Goal: Information Seeking & Learning: Learn about a topic

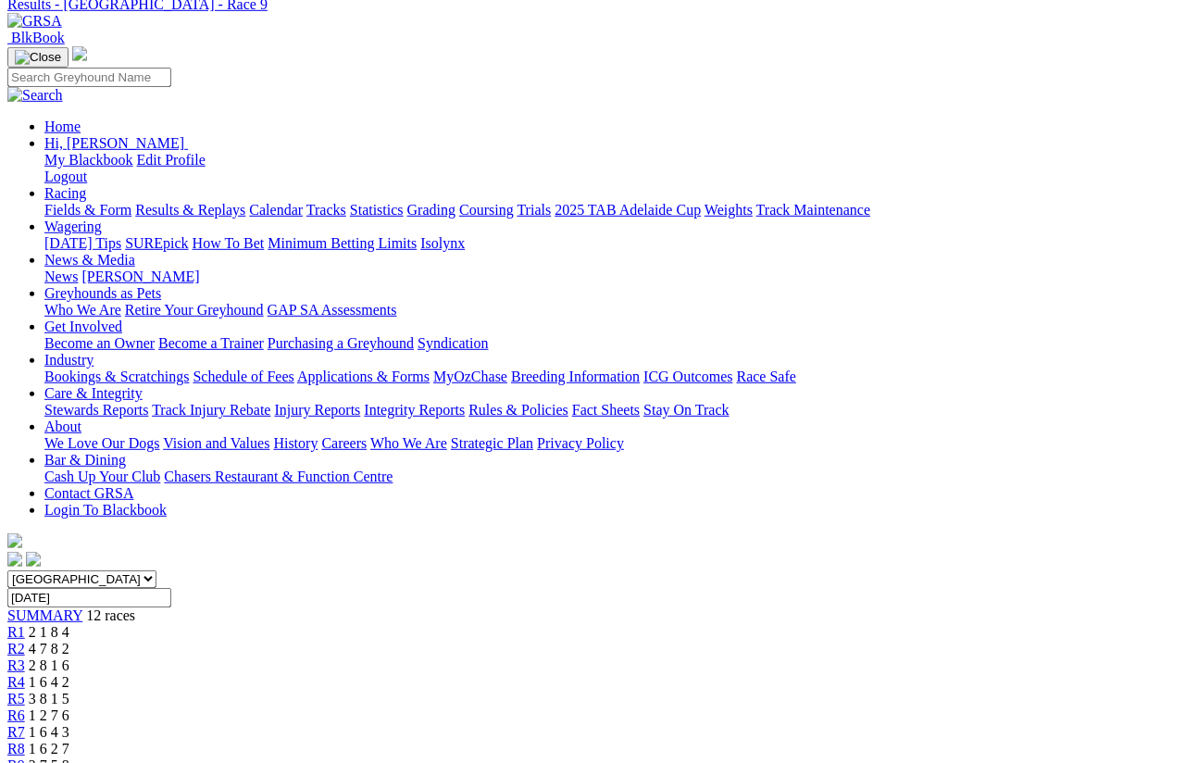
scroll to position [118, 0]
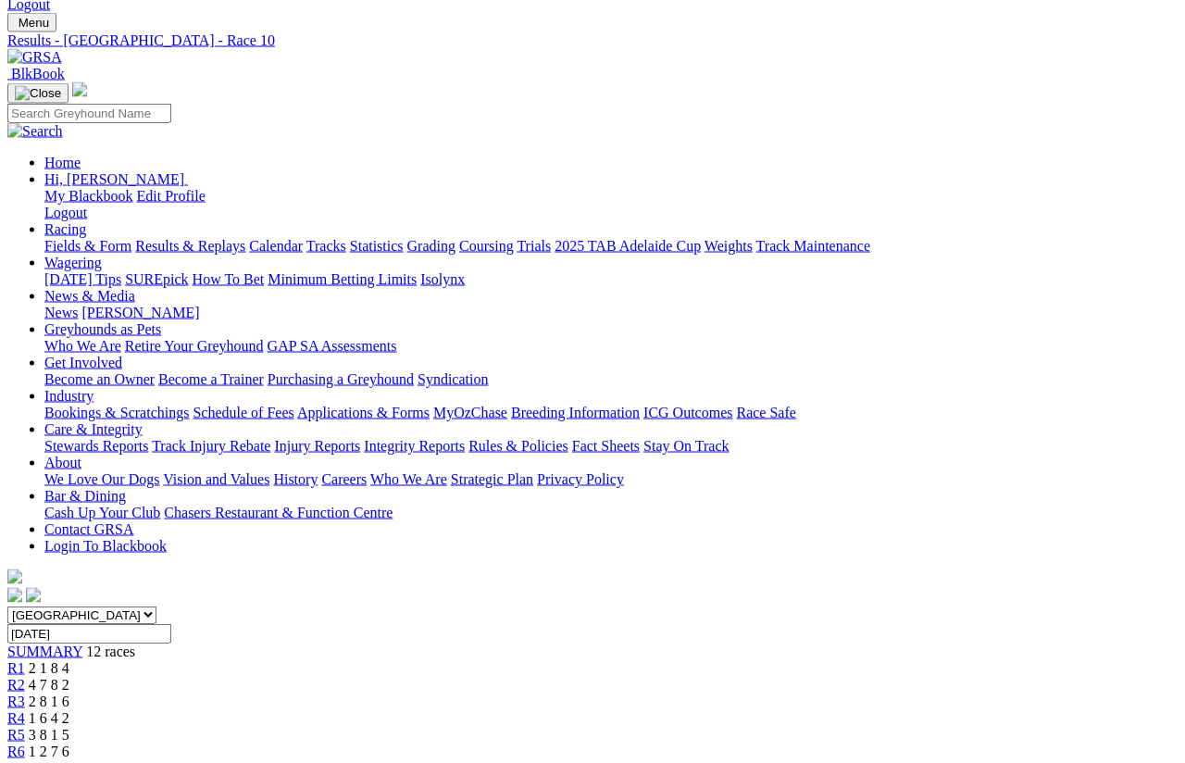
scroll to position [81, 0]
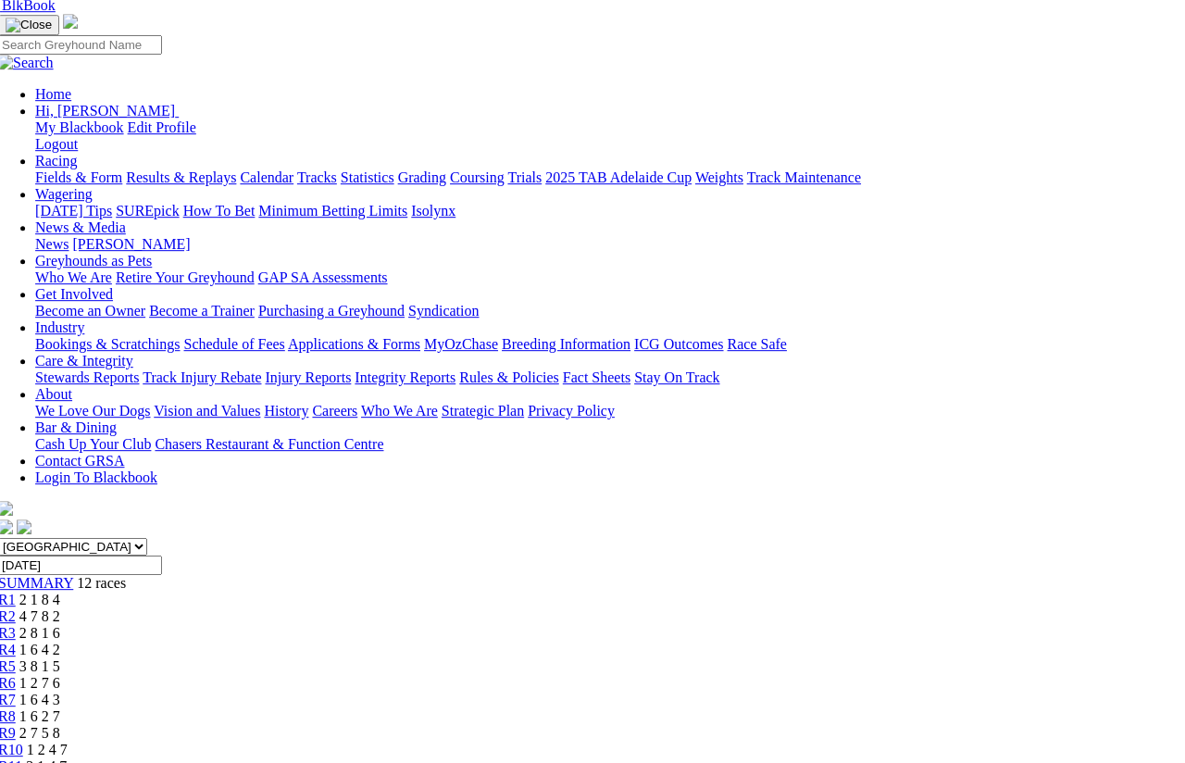
scroll to position [149, 9]
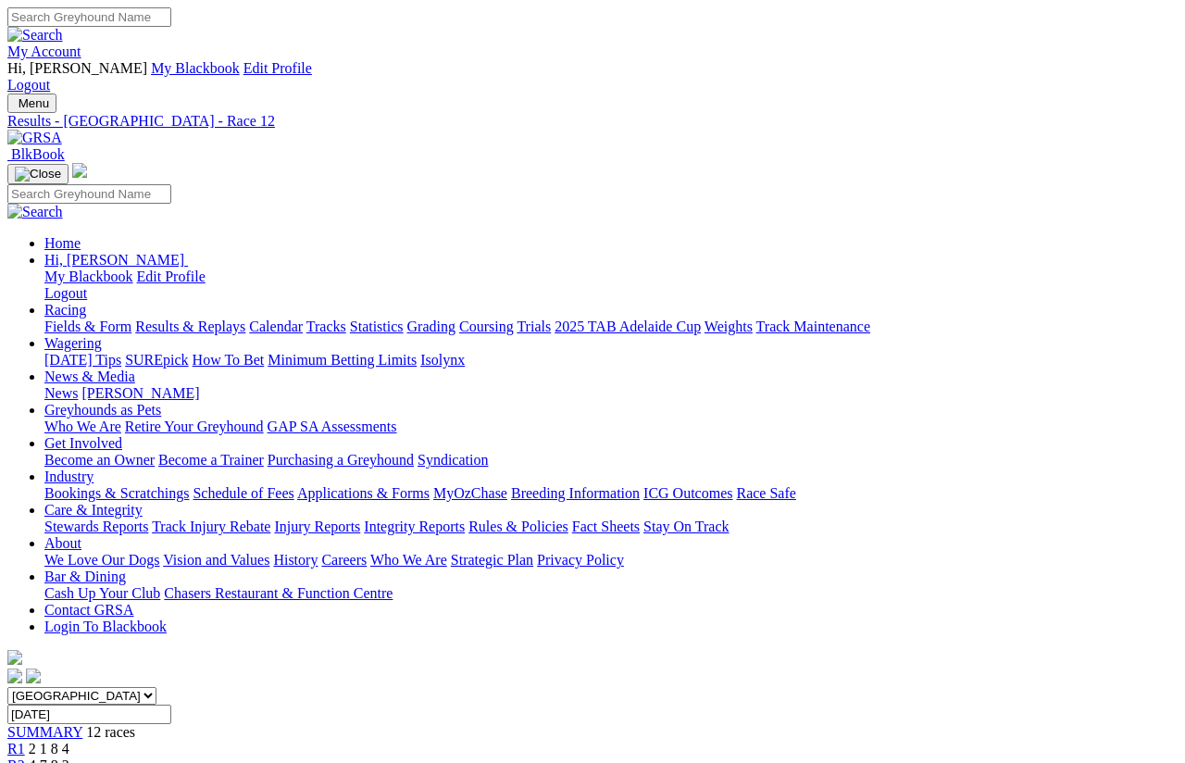
click at [25, 757] on span "R2" at bounding box center [16, 765] width 18 height 16
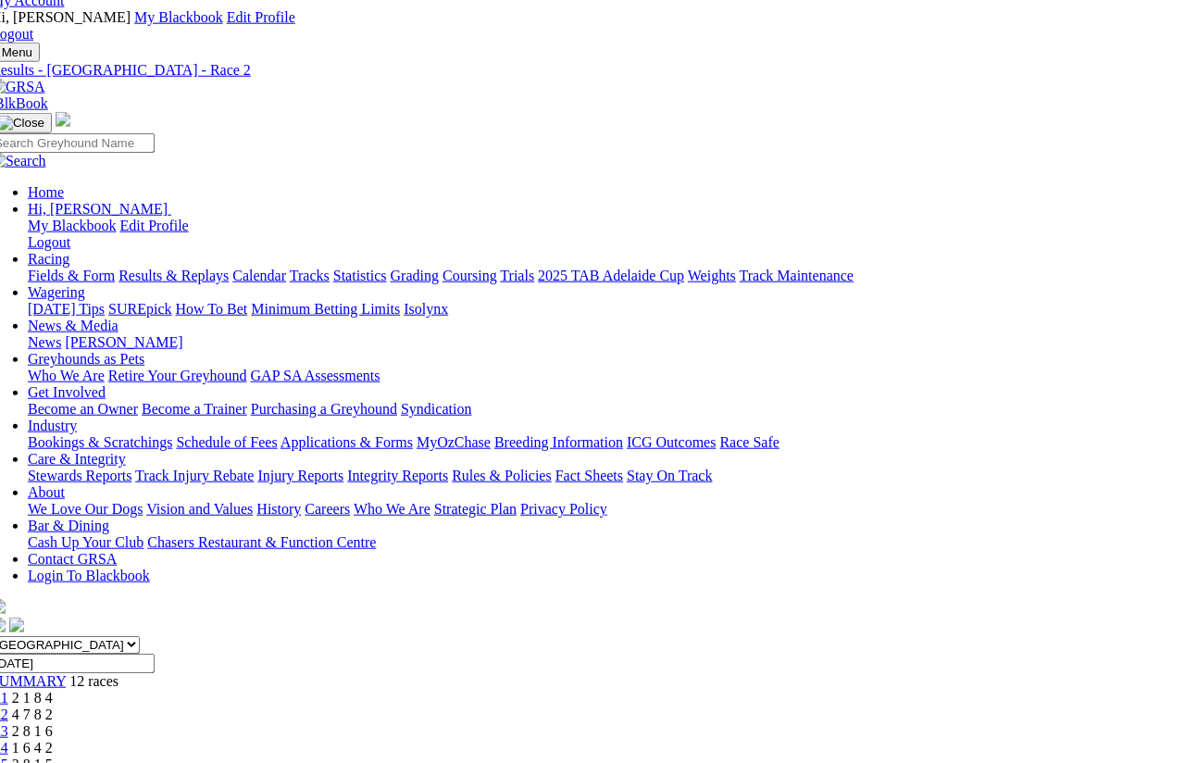
scroll to position [52, 18]
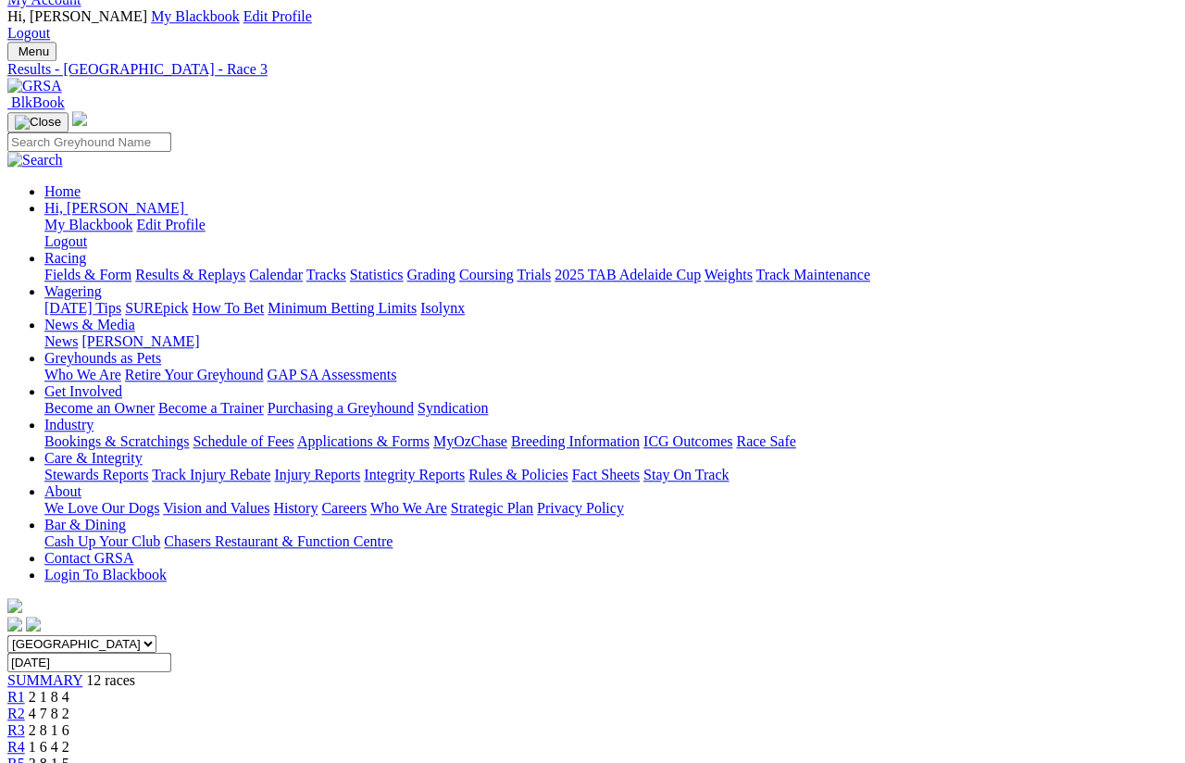
scroll to position [52, 0]
click at [25, 739] on link "R4" at bounding box center [16, 747] width 18 height 16
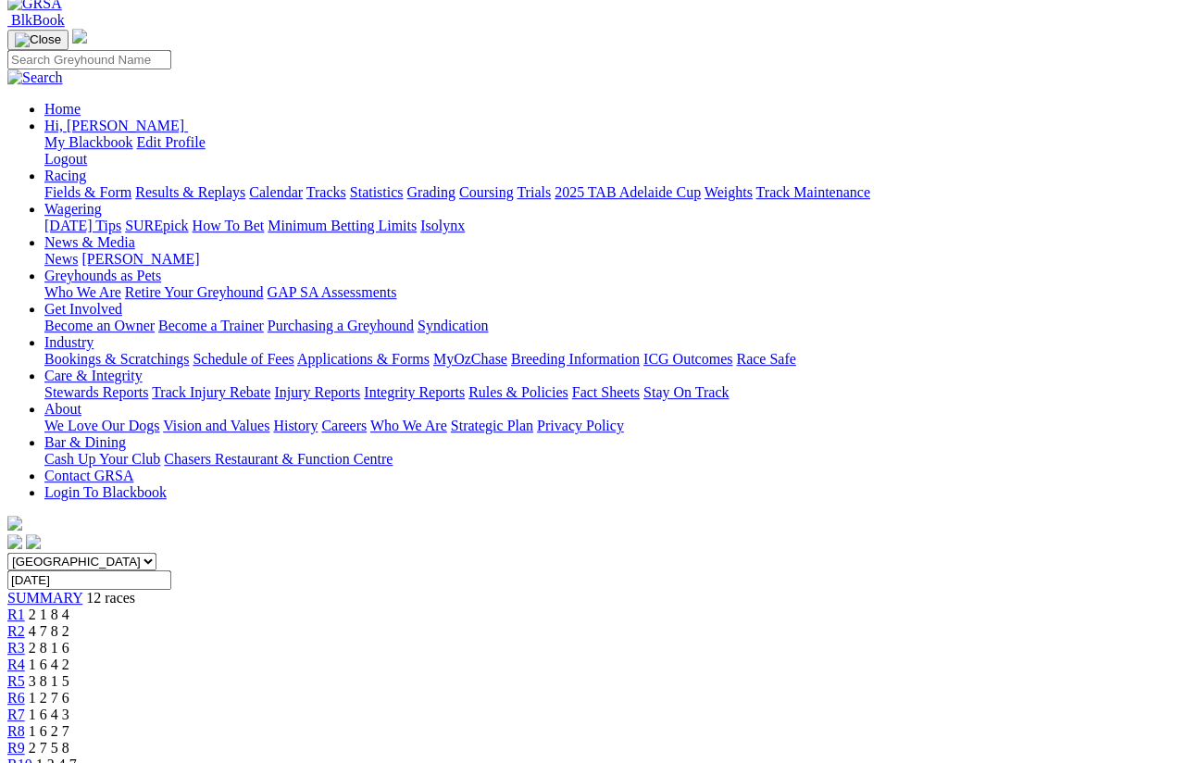
scroll to position [134, 0]
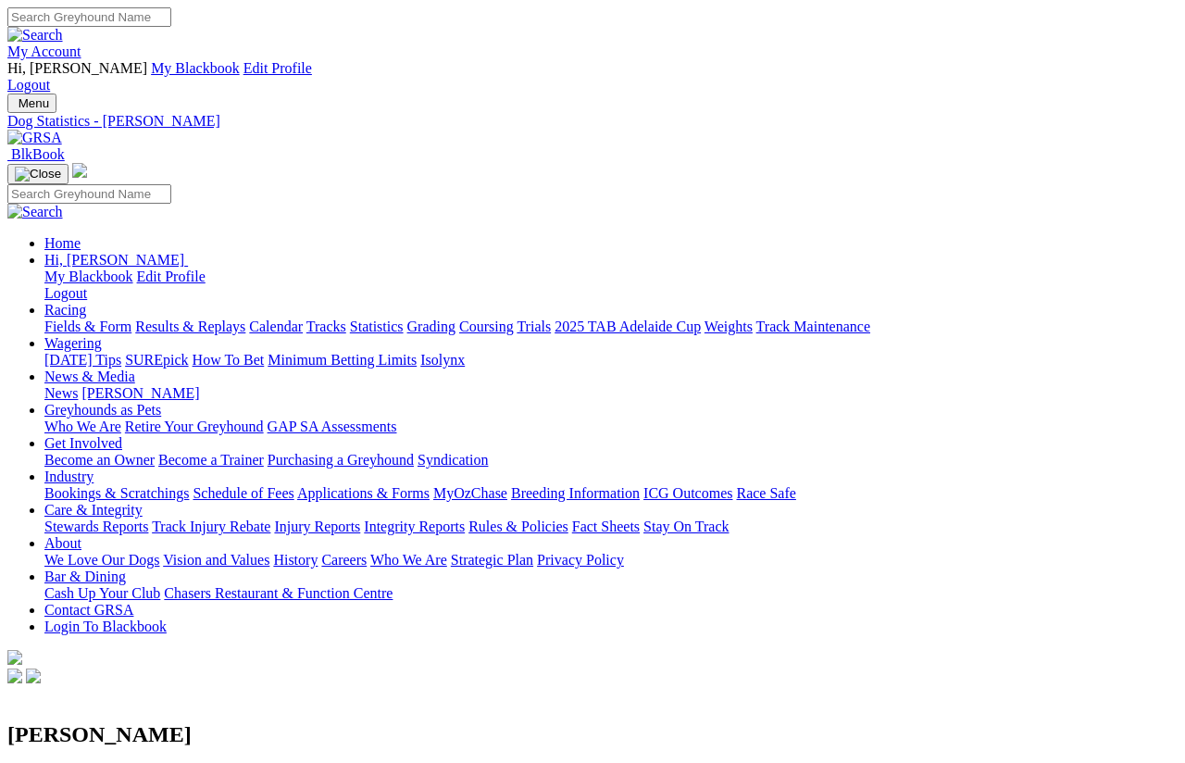
scroll to position [19, 0]
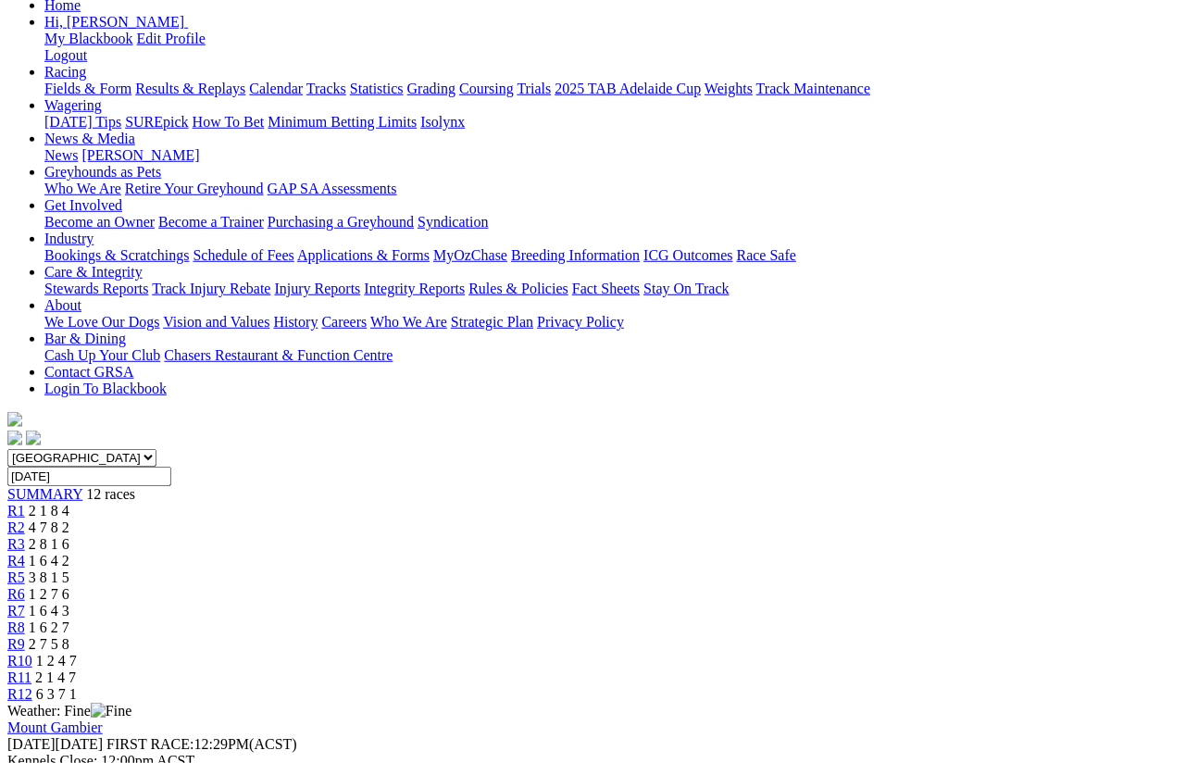
scroll to position [239, 0]
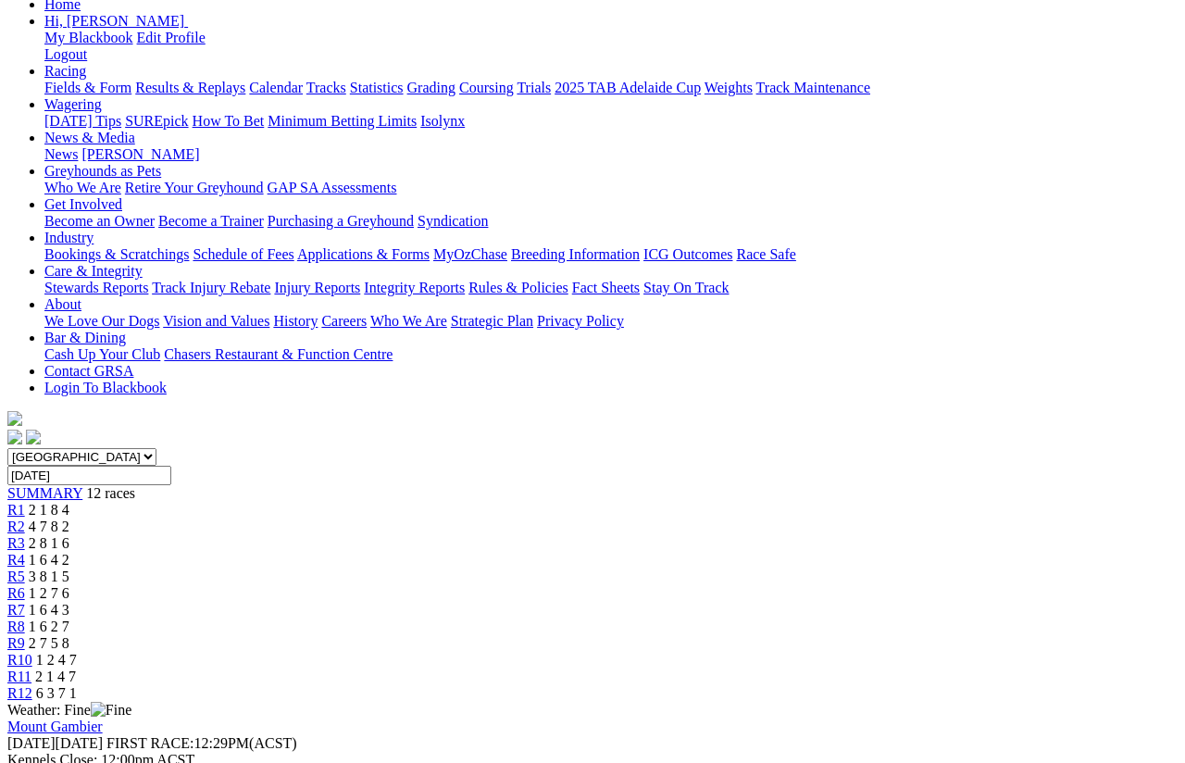
click at [25, 585] on span "R6" at bounding box center [16, 593] width 18 height 16
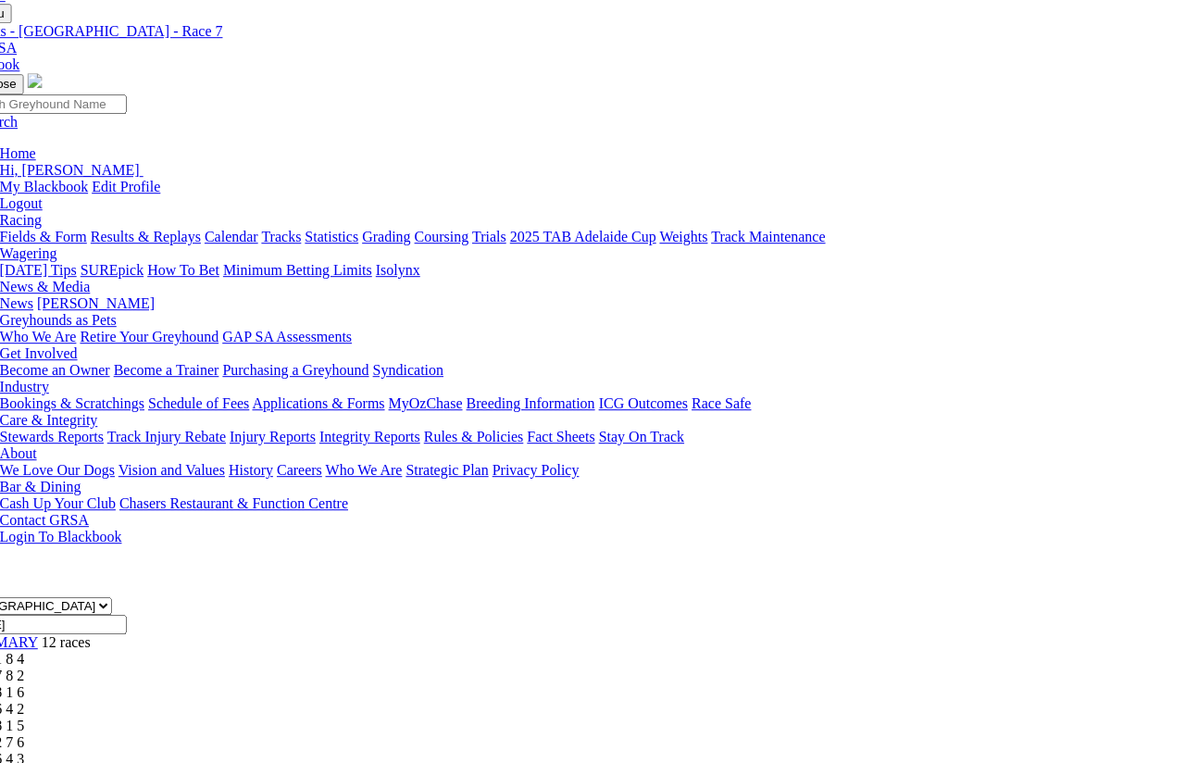
scroll to position [86, 44]
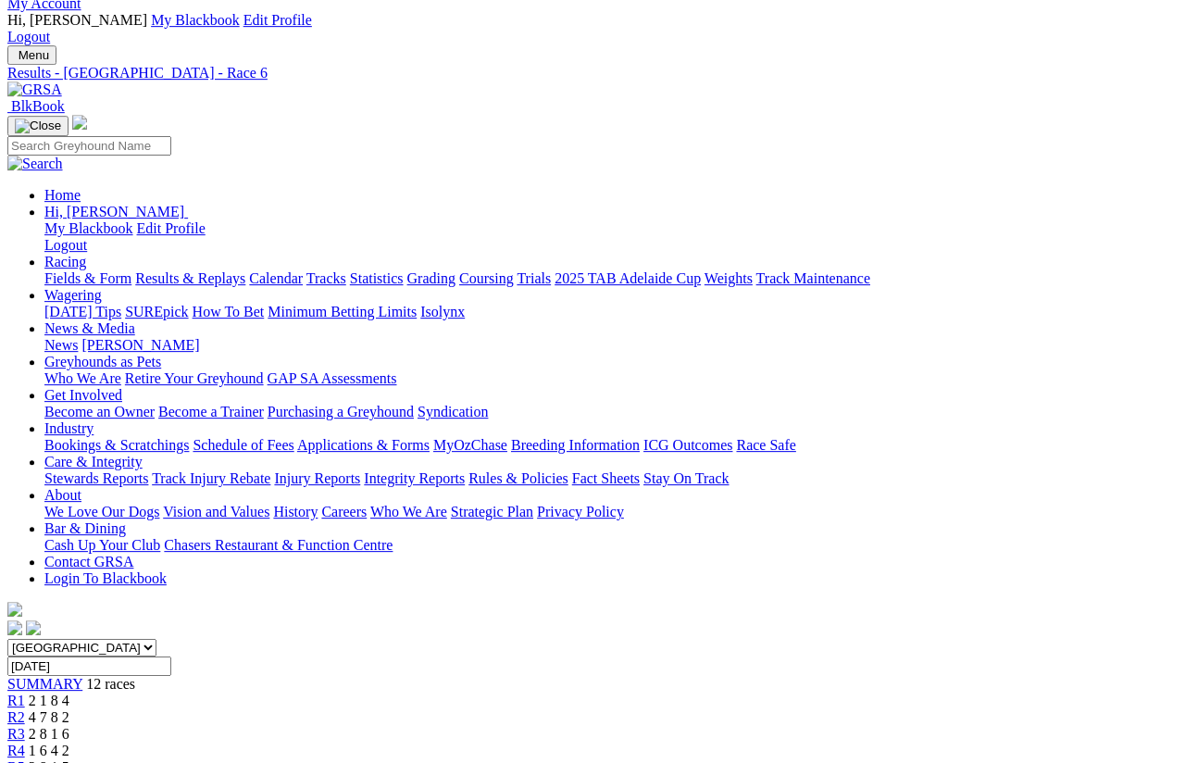
scroll to position [48, 0]
click at [25, 679] on span "R2" at bounding box center [16, 717] width 18 height 16
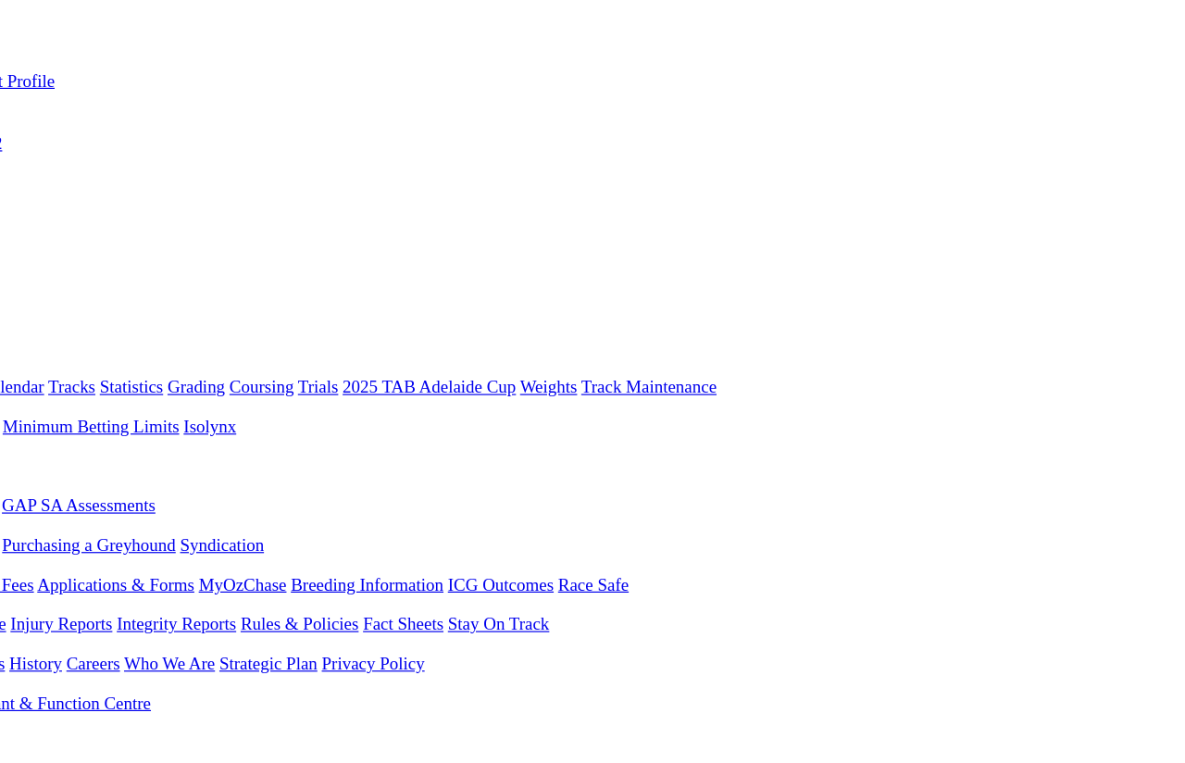
scroll to position [0, 265]
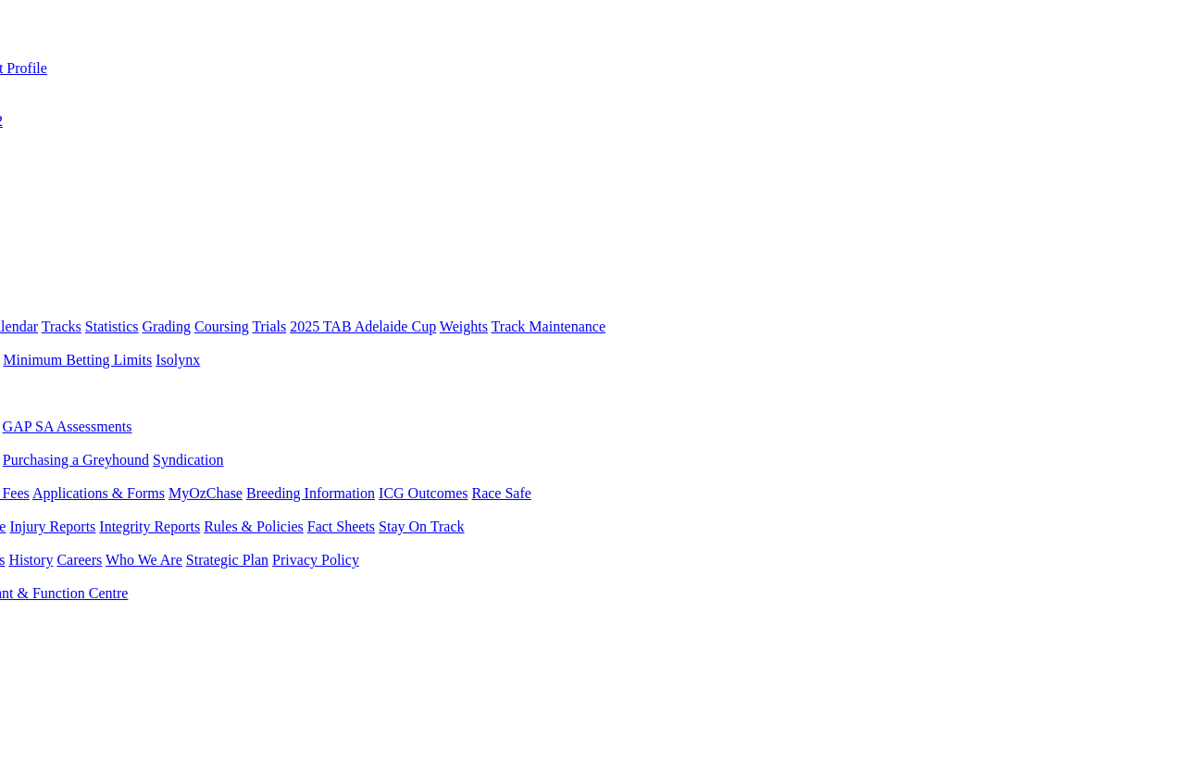
click at [38, 318] on link "Calendar" at bounding box center [11, 326] width 54 height 16
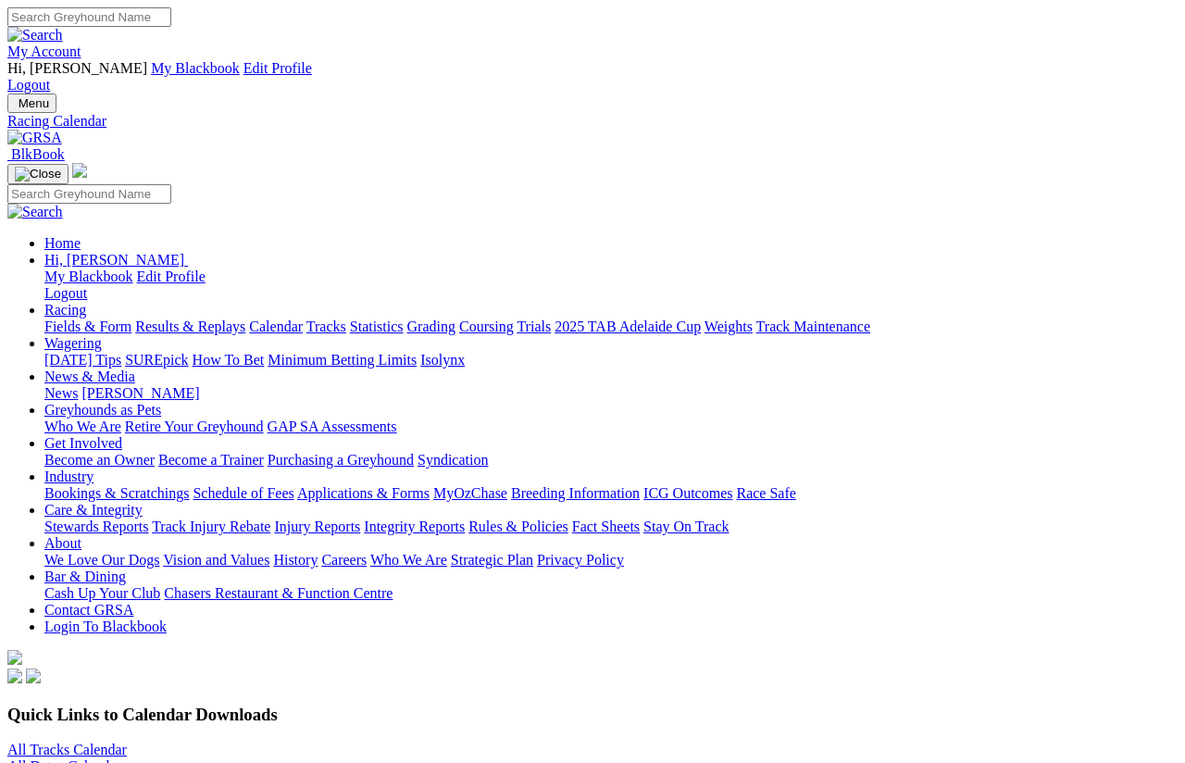
scroll to position [14, 0]
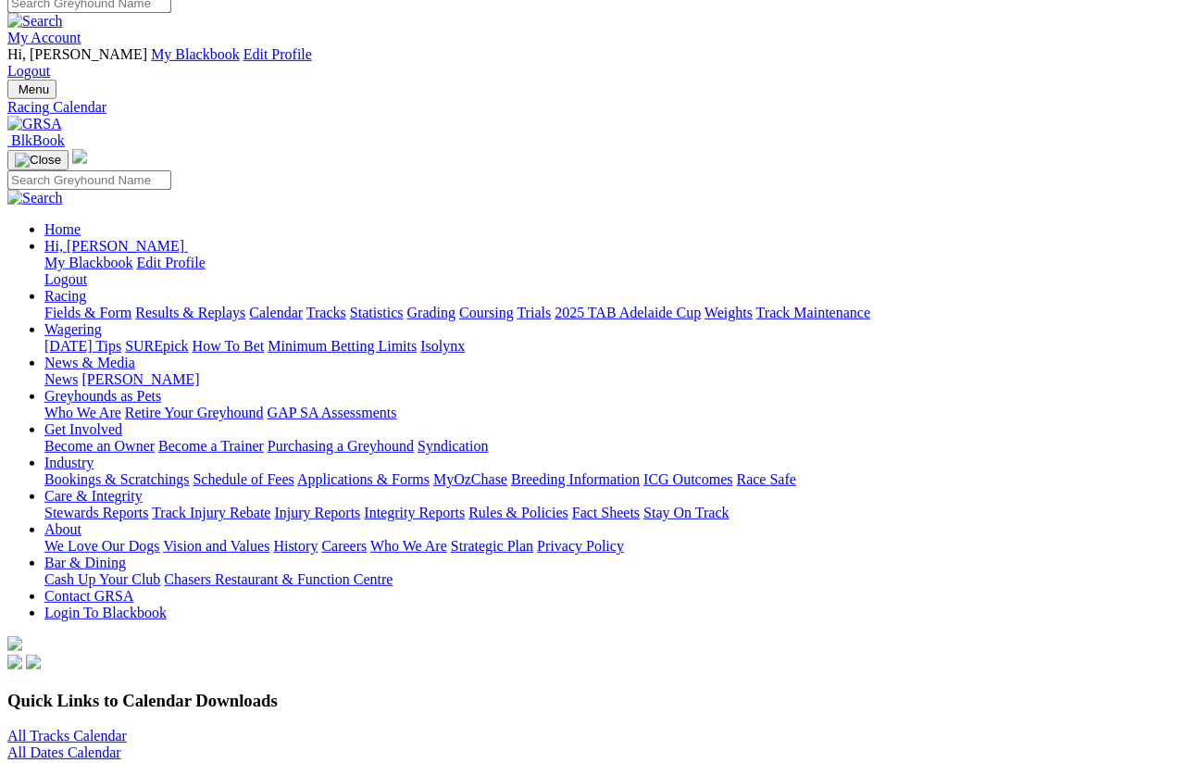
click at [66, 305] on link "Fields & Form" at bounding box center [87, 313] width 87 height 16
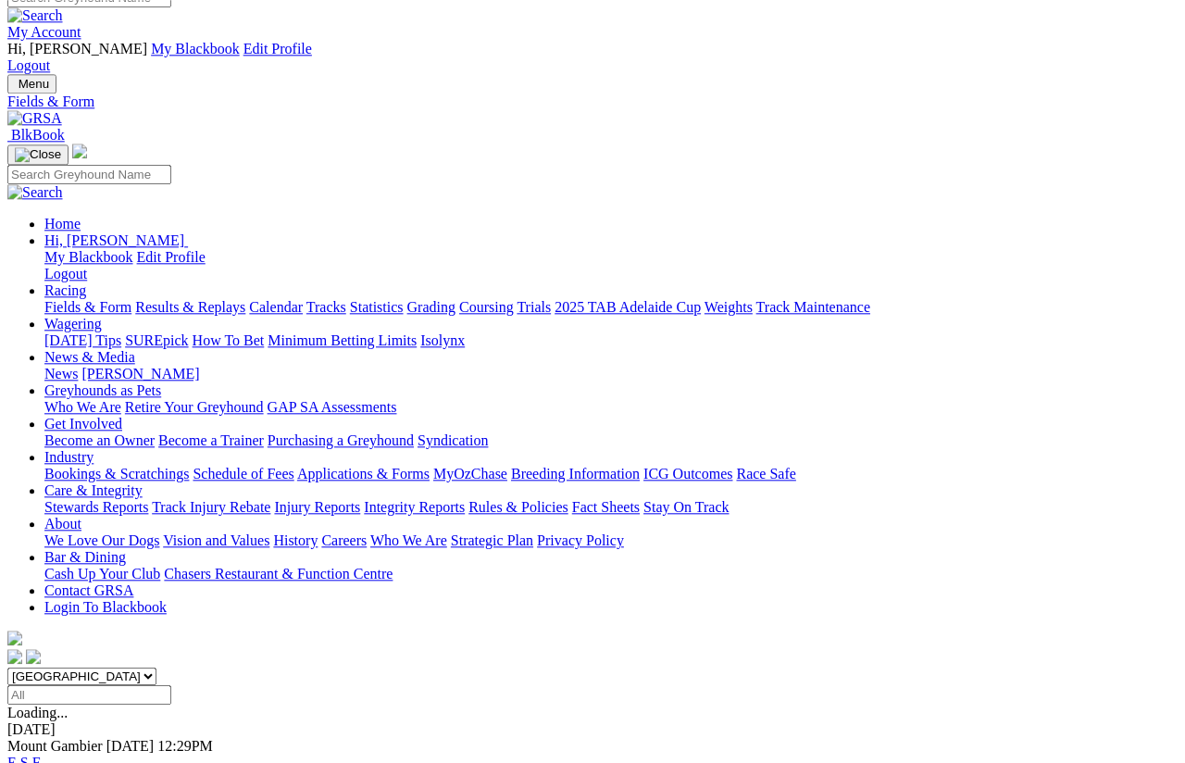
scroll to position [19, 0]
click at [41, 754] on link "F" at bounding box center [36, 762] width 8 height 16
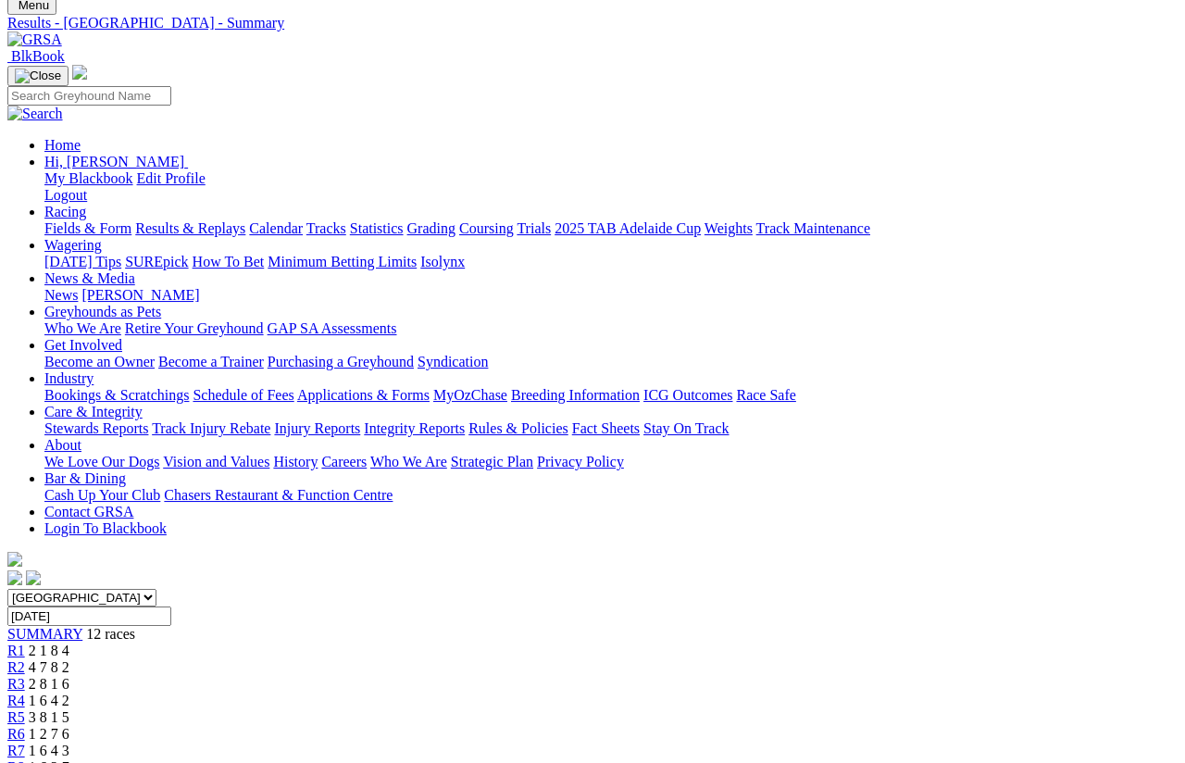
scroll to position [98, 0]
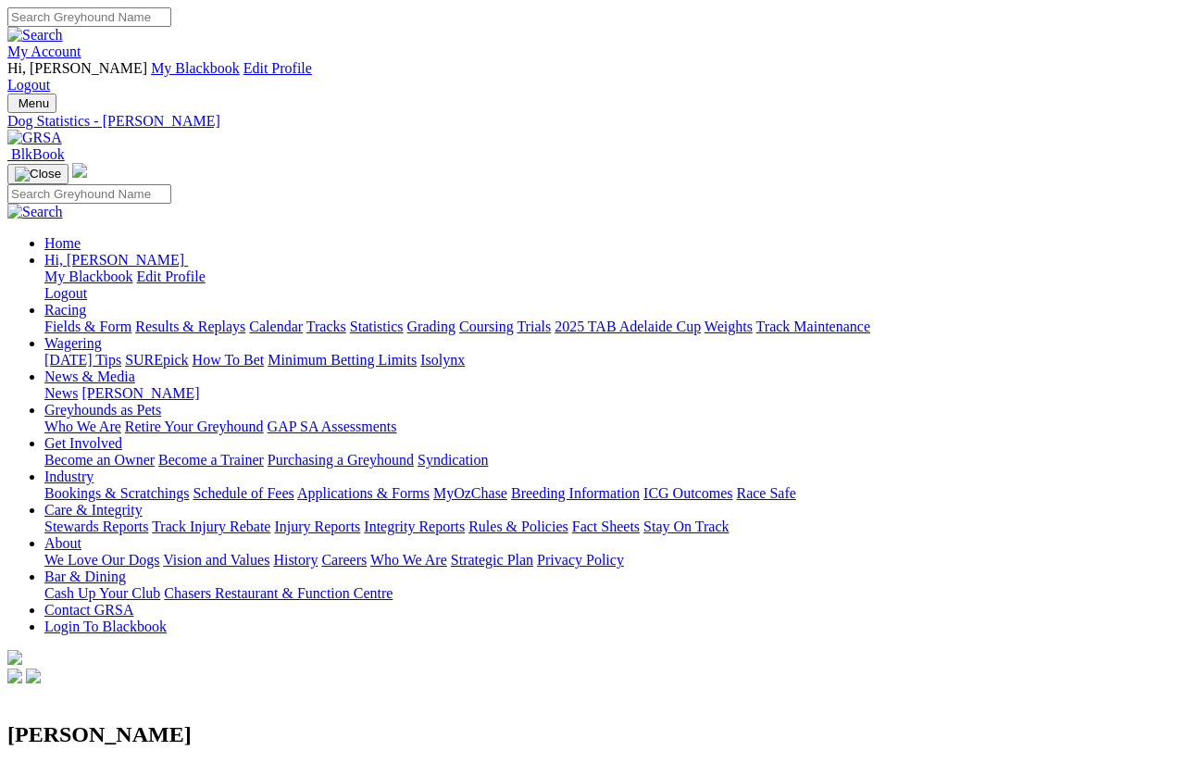
scroll to position [14, 0]
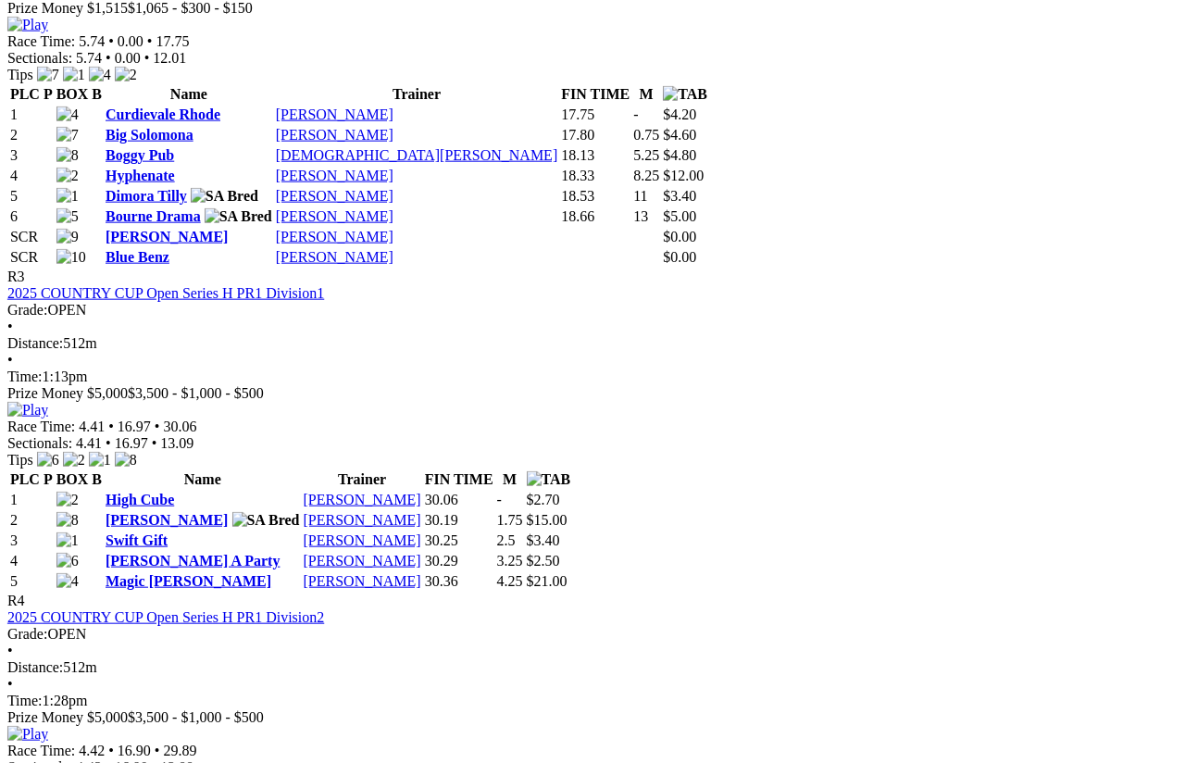
scroll to position [1506, 38]
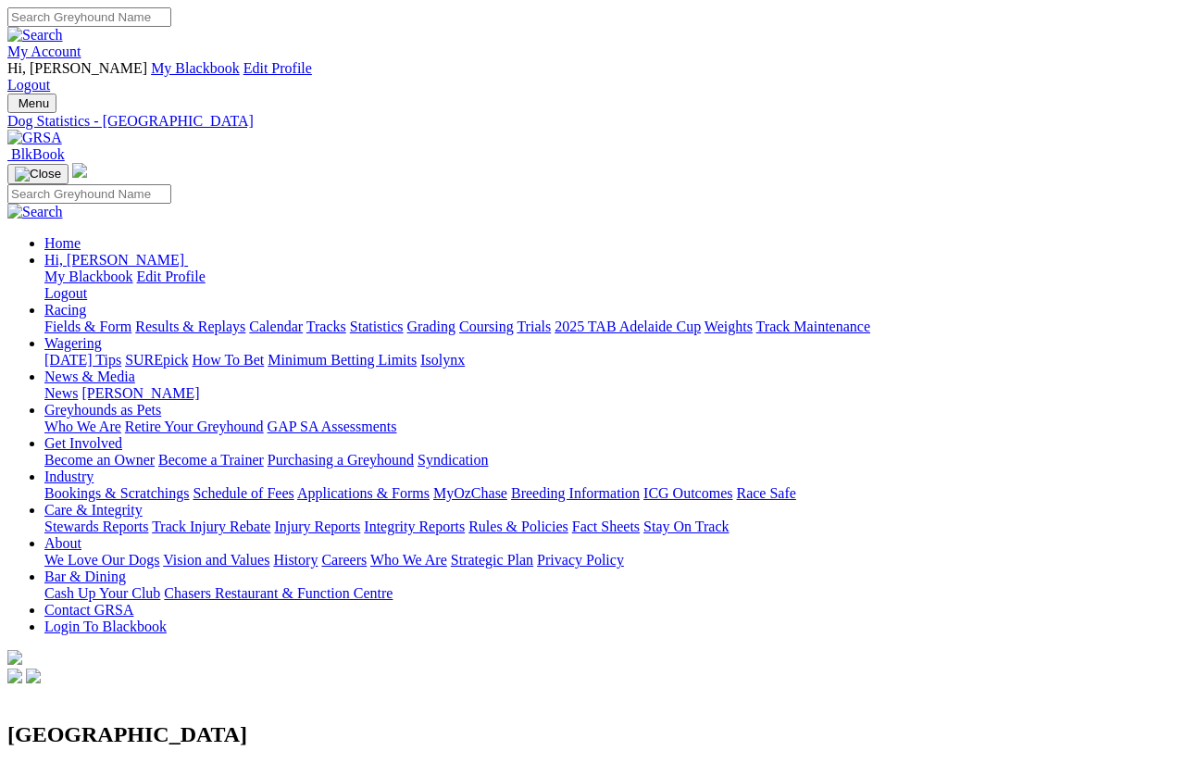
scroll to position [19, 0]
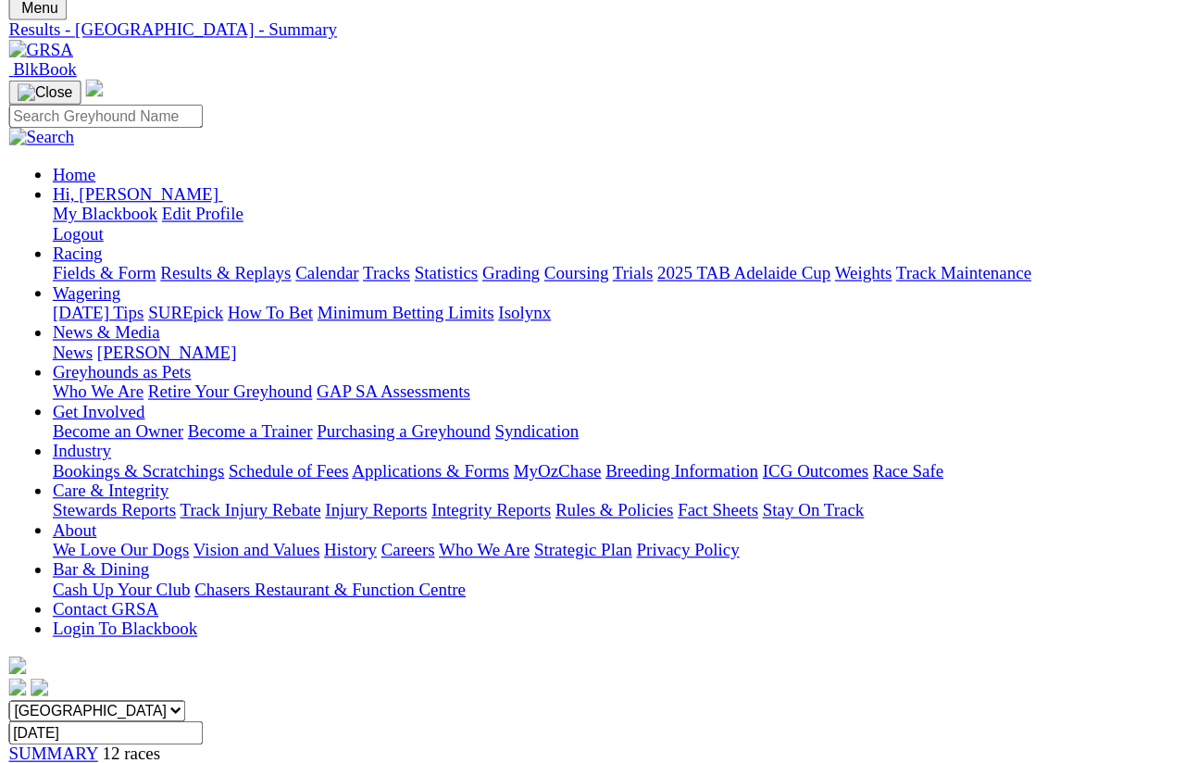
scroll to position [96, 0]
